Goal: Check status: Check status

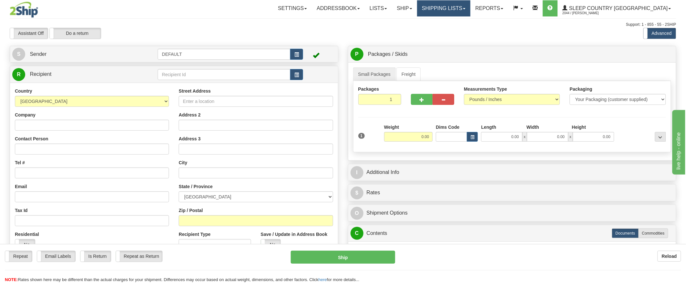
click at [470, 8] on link "Shipping lists" at bounding box center [443, 8] width 53 height 16
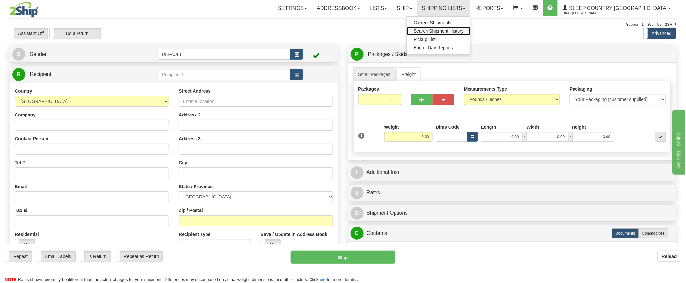
click at [463, 31] on span "Search Shipment History" at bounding box center [438, 30] width 50 height 5
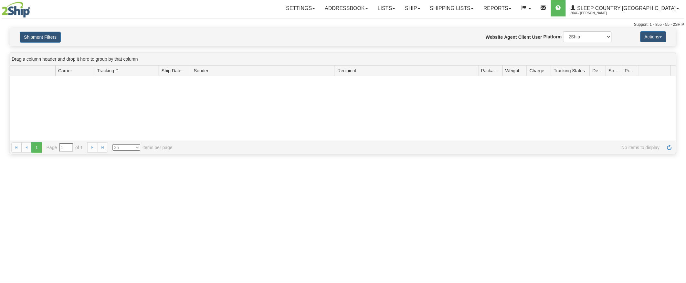
type input "From [DATE] To [DATE]"
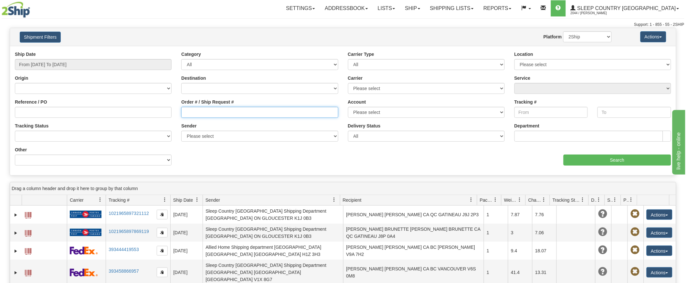
click at [201, 111] on input "Order # / Ship Request #" at bounding box center [259, 112] width 157 height 11
paste input "1056872"
type input "1056872"
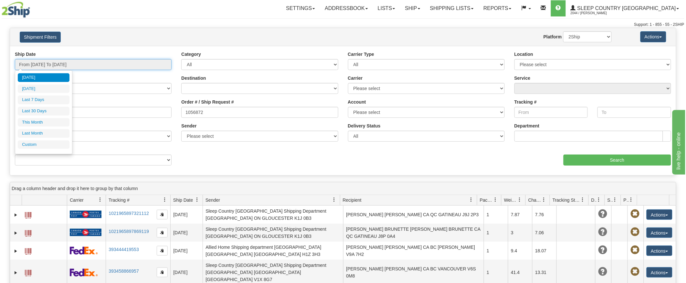
click at [68, 63] on input "From [DATE] To [DATE]" at bounding box center [93, 64] width 157 height 11
click at [52, 125] on li "This Month" at bounding box center [44, 122] width 52 height 9
type input "From [DATE] To [DATE]"
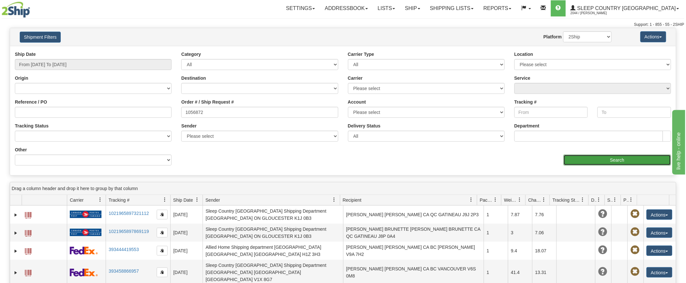
click at [623, 161] on input "Search" at bounding box center [617, 160] width 108 height 11
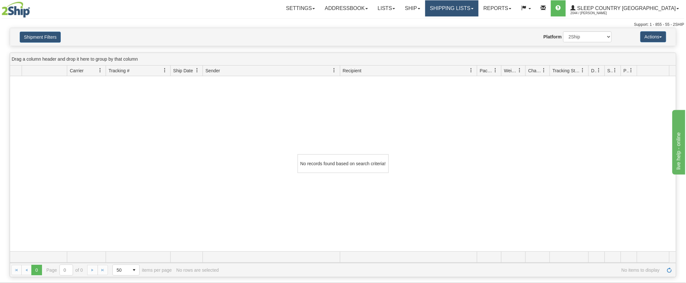
click at [466, 7] on link "Shipping lists" at bounding box center [451, 8] width 53 height 16
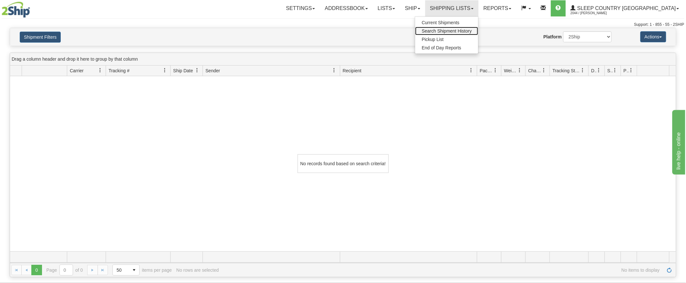
click at [471, 30] on span "Search Shipment History" at bounding box center [446, 30] width 50 height 5
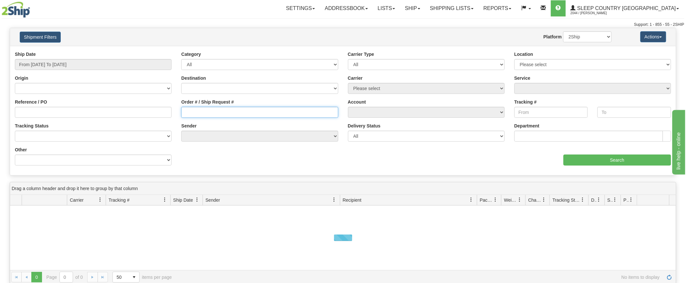
click at [194, 115] on input "Order # / Ship Request #" at bounding box center [259, 112] width 157 height 11
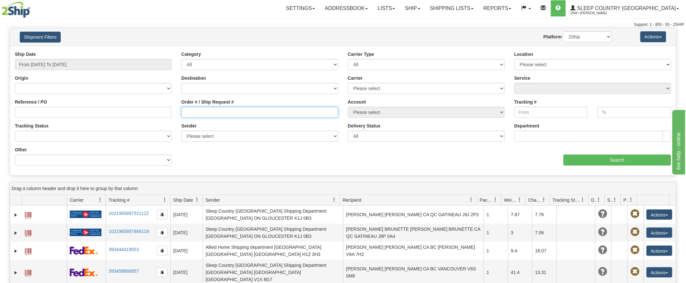
paste input "1056872"
type input "1056872"
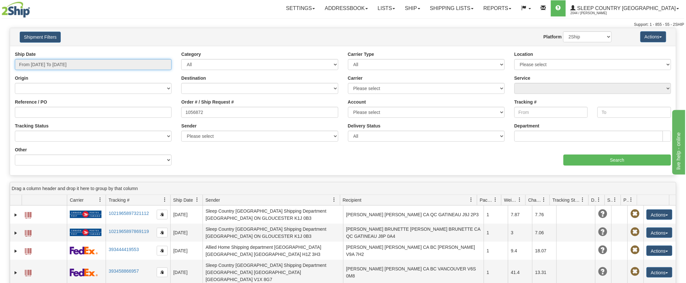
click at [84, 65] on input "From 09/21/2025 To 09/22/2025" at bounding box center [93, 64] width 157 height 11
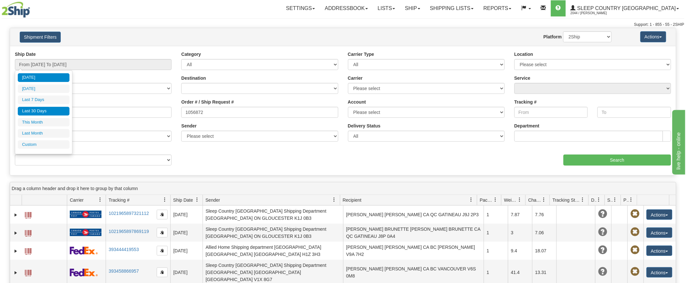
click at [49, 113] on li "Last 30 Days" at bounding box center [44, 111] width 52 height 9
type input "From 08/24/2025 To 09/22/2025"
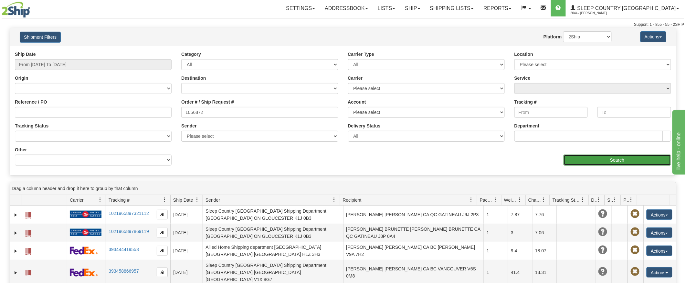
click at [599, 159] on input "Search" at bounding box center [617, 160] width 108 height 11
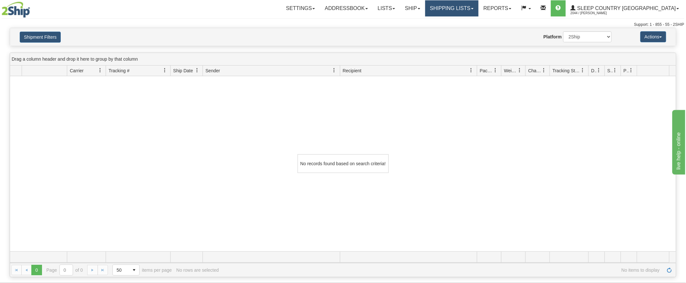
click at [478, 9] on link "Shipping lists" at bounding box center [451, 8] width 53 height 16
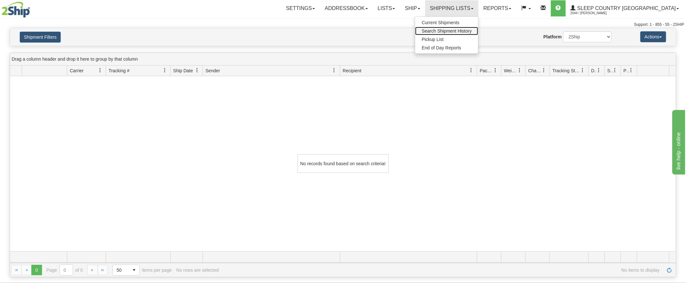
click at [471, 31] on span "Search Shipment History" at bounding box center [446, 30] width 50 height 5
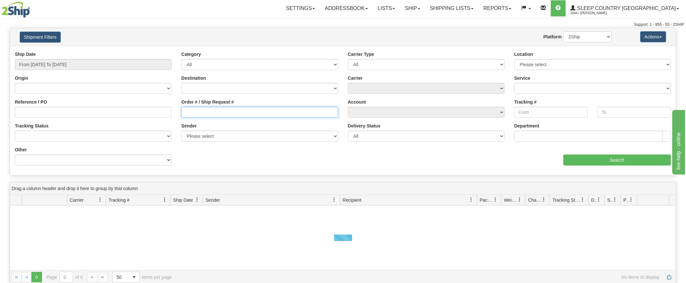
click at [191, 111] on input "Order # / Ship Request #" at bounding box center [259, 112] width 157 height 11
paste input "1056872"
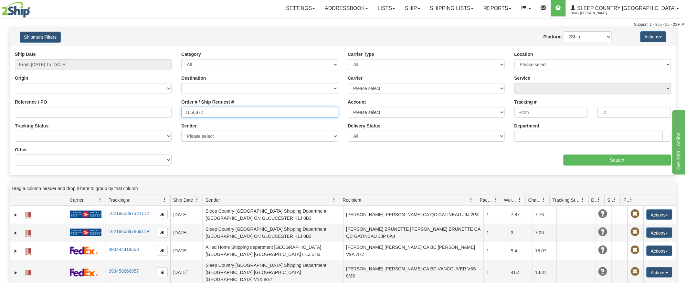
type input "1056872"
click at [62, 63] on input "From 09/21/2025 To 09/22/2025" at bounding box center [93, 64] width 157 height 11
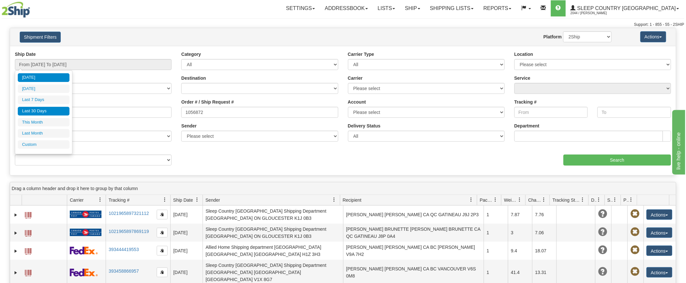
click at [61, 111] on li "Last 30 Days" at bounding box center [44, 111] width 52 height 9
type input "From 08/24/2025 To 09/22/2025"
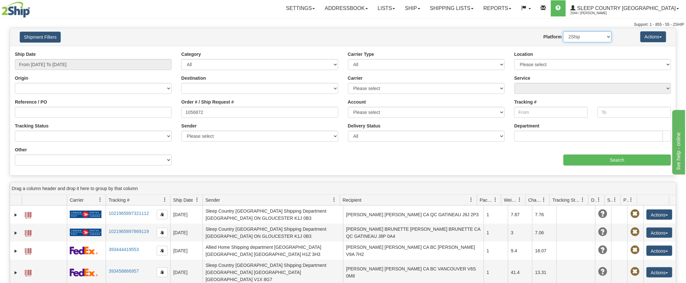
click at [604, 36] on select "2Ship Imported" at bounding box center [587, 36] width 48 height 11
select select "1"
click at [563, 31] on select "2Ship Imported" at bounding box center [587, 36] width 48 height 11
